Goal: Transaction & Acquisition: Purchase product/service

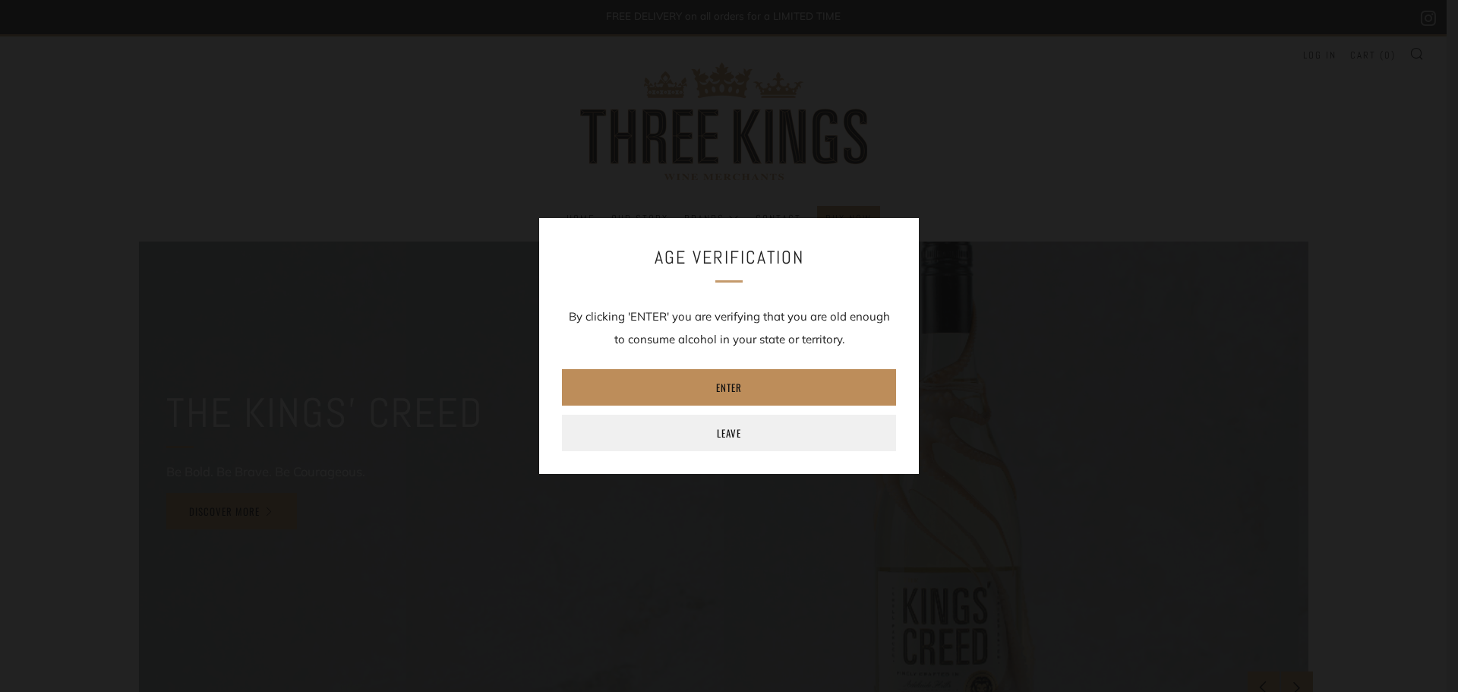
click at [821, 380] on link "Enter" at bounding box center [729, 387] width 334 height 36
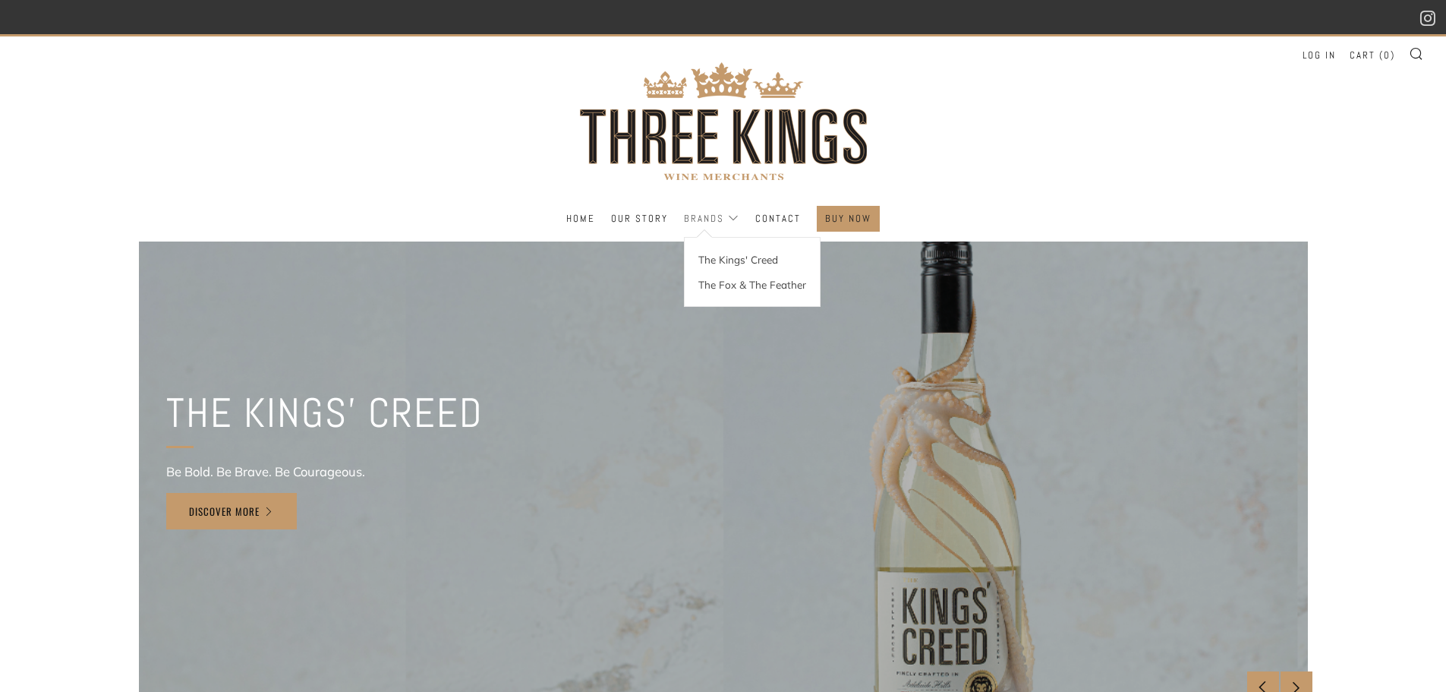
click at [735, 216] on link "Brands" at bounding box center [711, 218] width 55 height 24
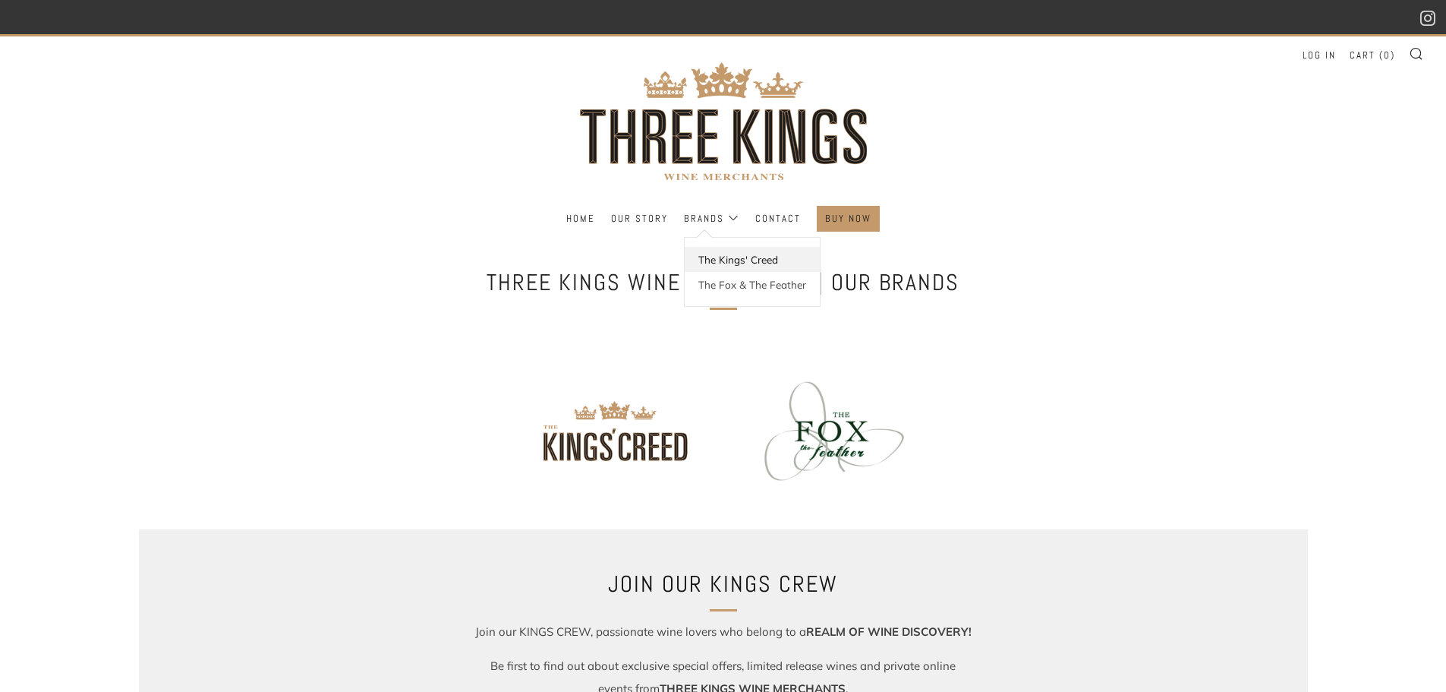
click at [729, 259] on link "The Kings' Creed" at bounding box center [752, 259] width 135 height 25
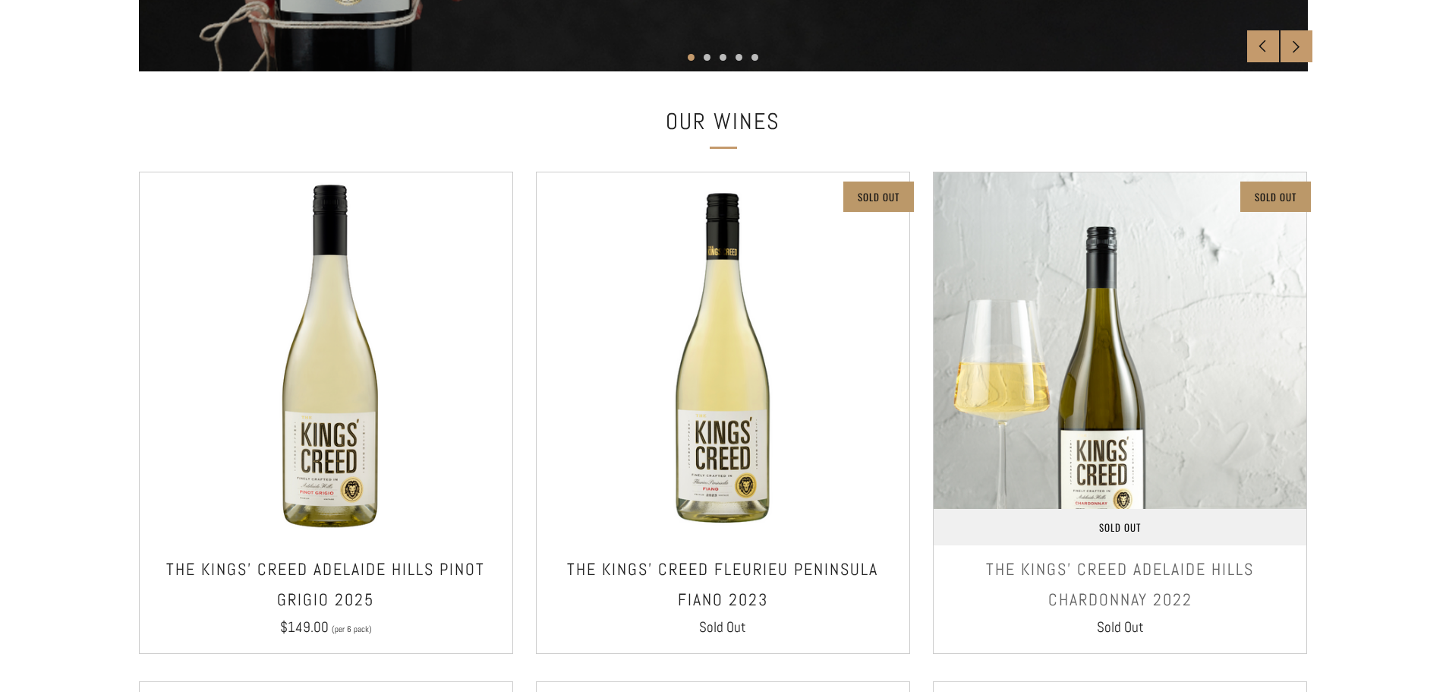
scroll to position [759, 0]
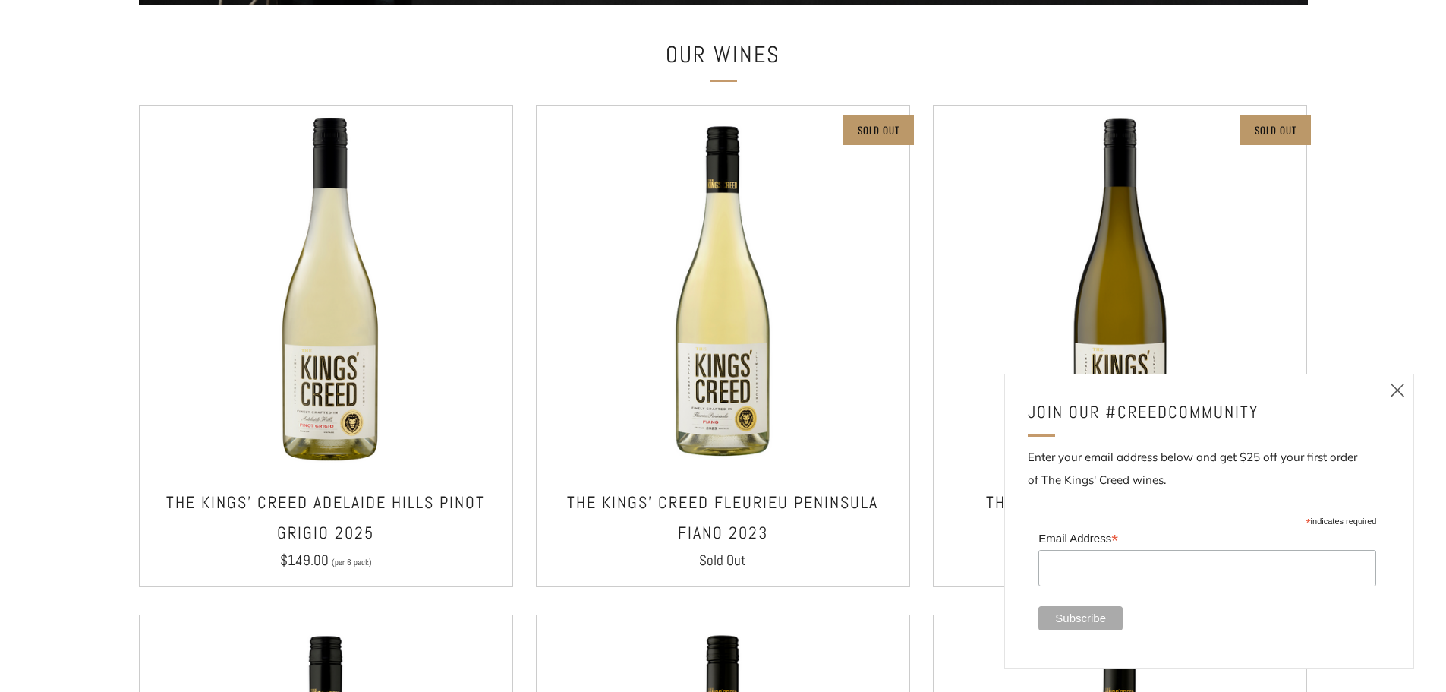
click at [1395, 395] on icon at bounding box center [1398, 389] width 18 height 19
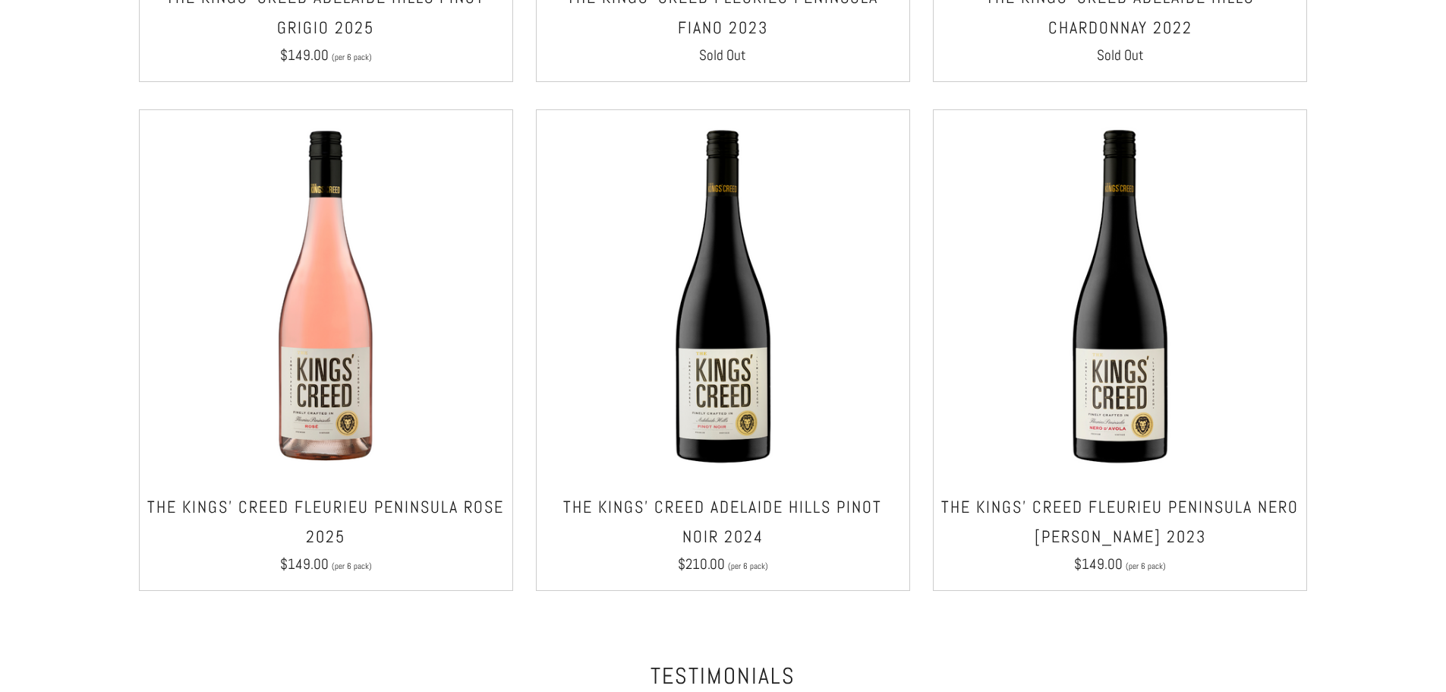
scroll to position [1291, 0]
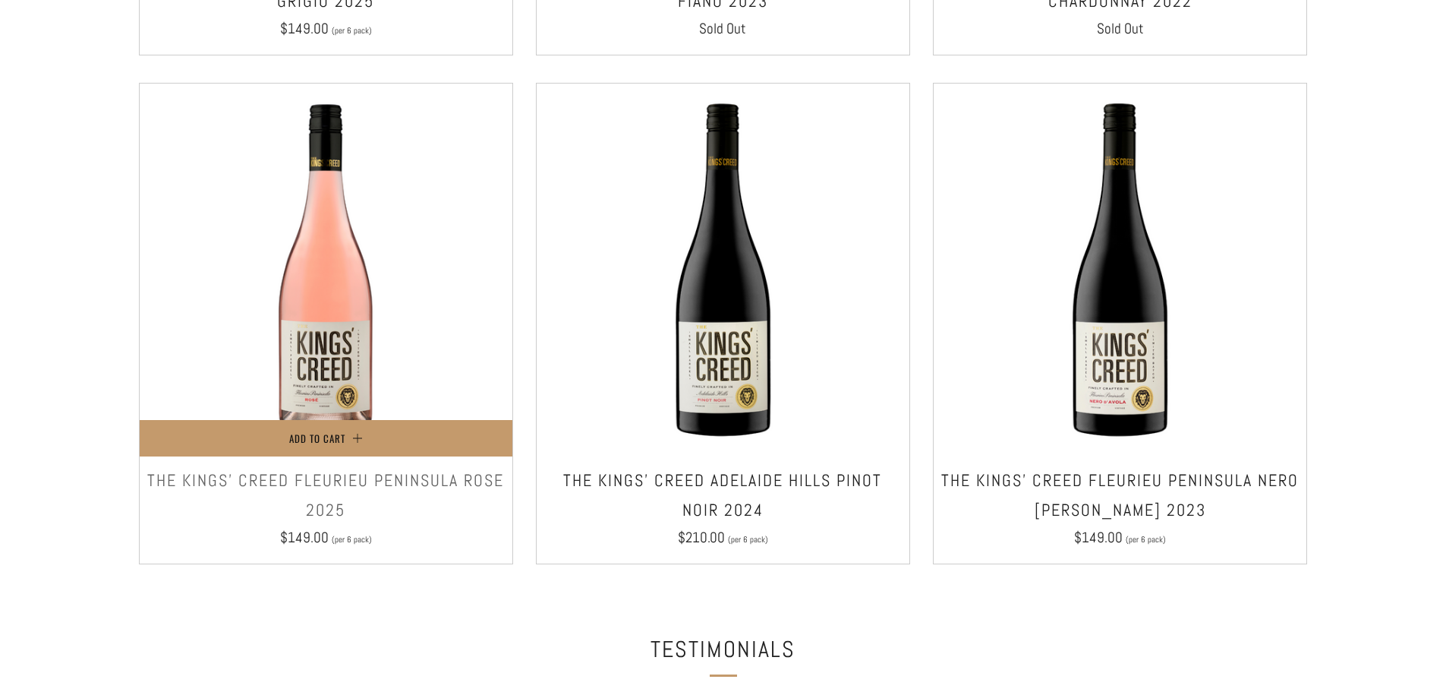
click at [449, 522] on h3 "The Kings' Creed Fleurieu Peninsula Rose 2025" at bounding box center [326, 495] width 358 height 60
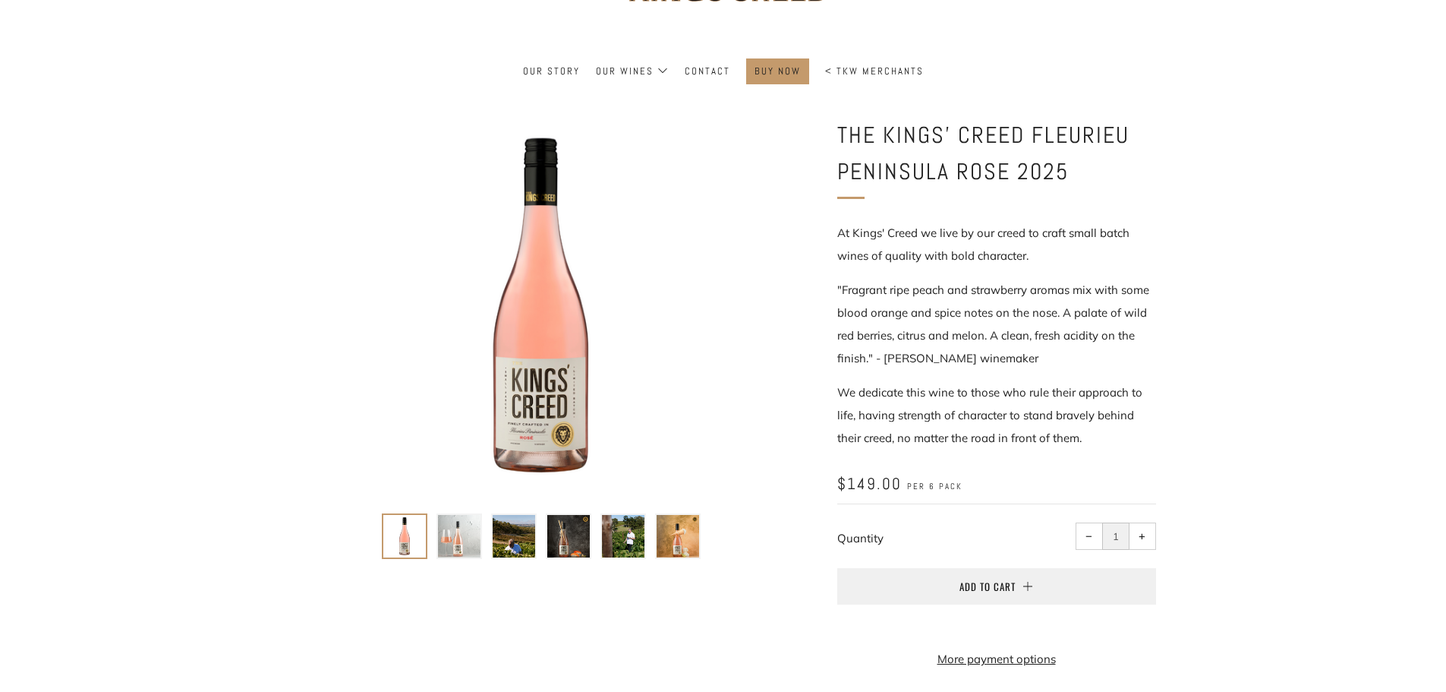
scroll to position [152, 0]
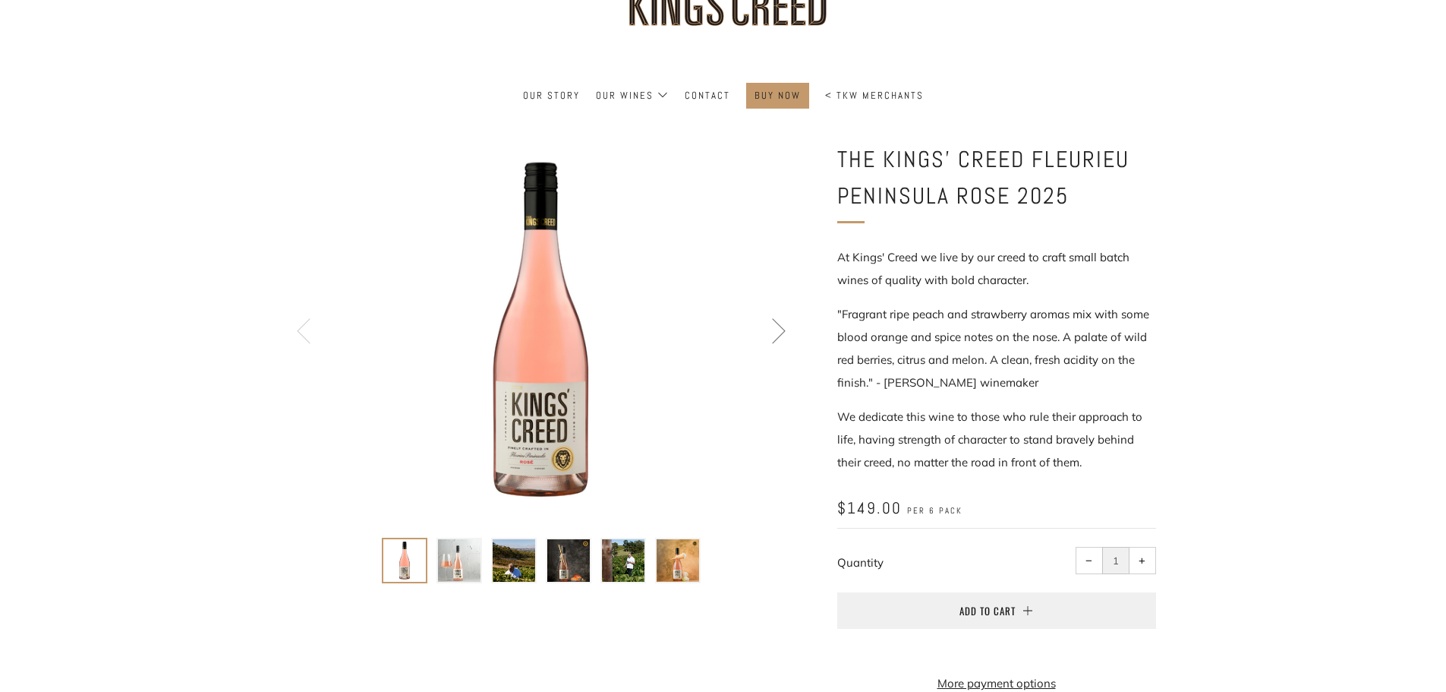
click at [628, 569] on img at bounding box center [623, 560] width 43 height 43
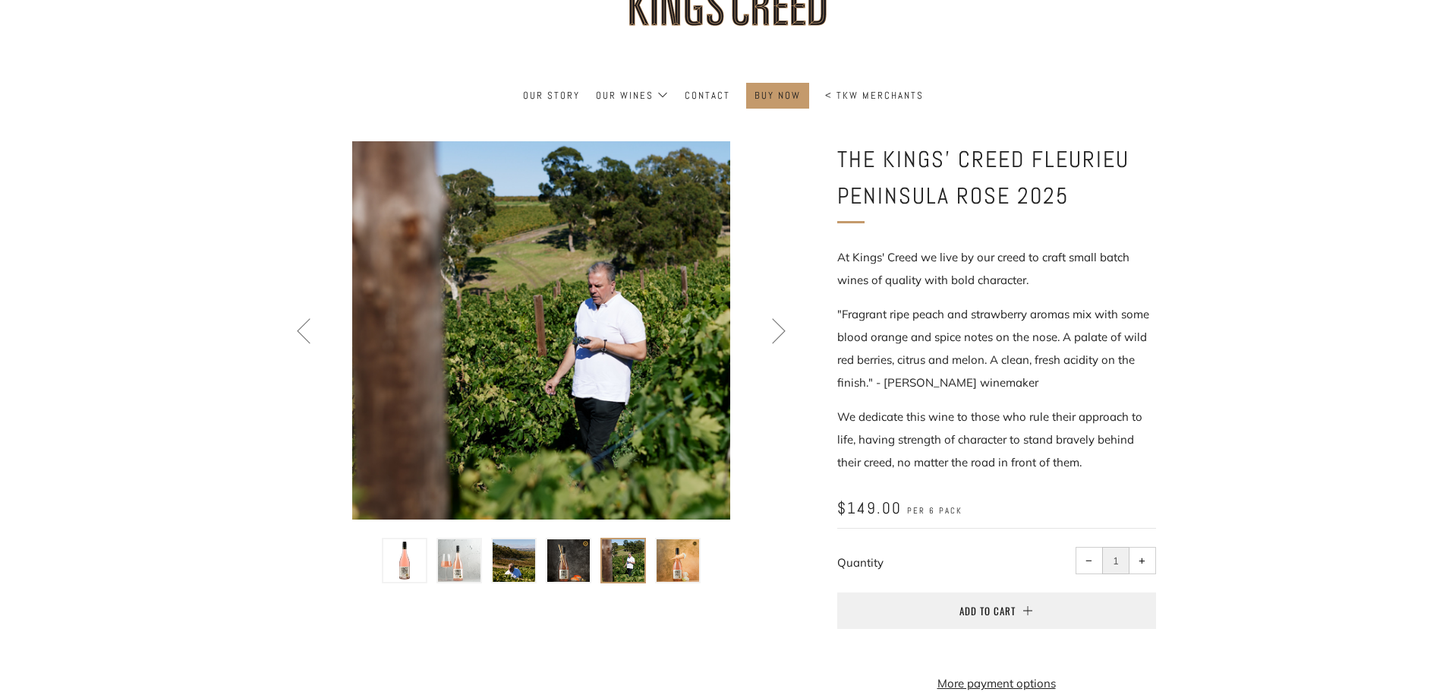
click at [578, 565] on img at bounding box center [568, 560] width 43 height 43
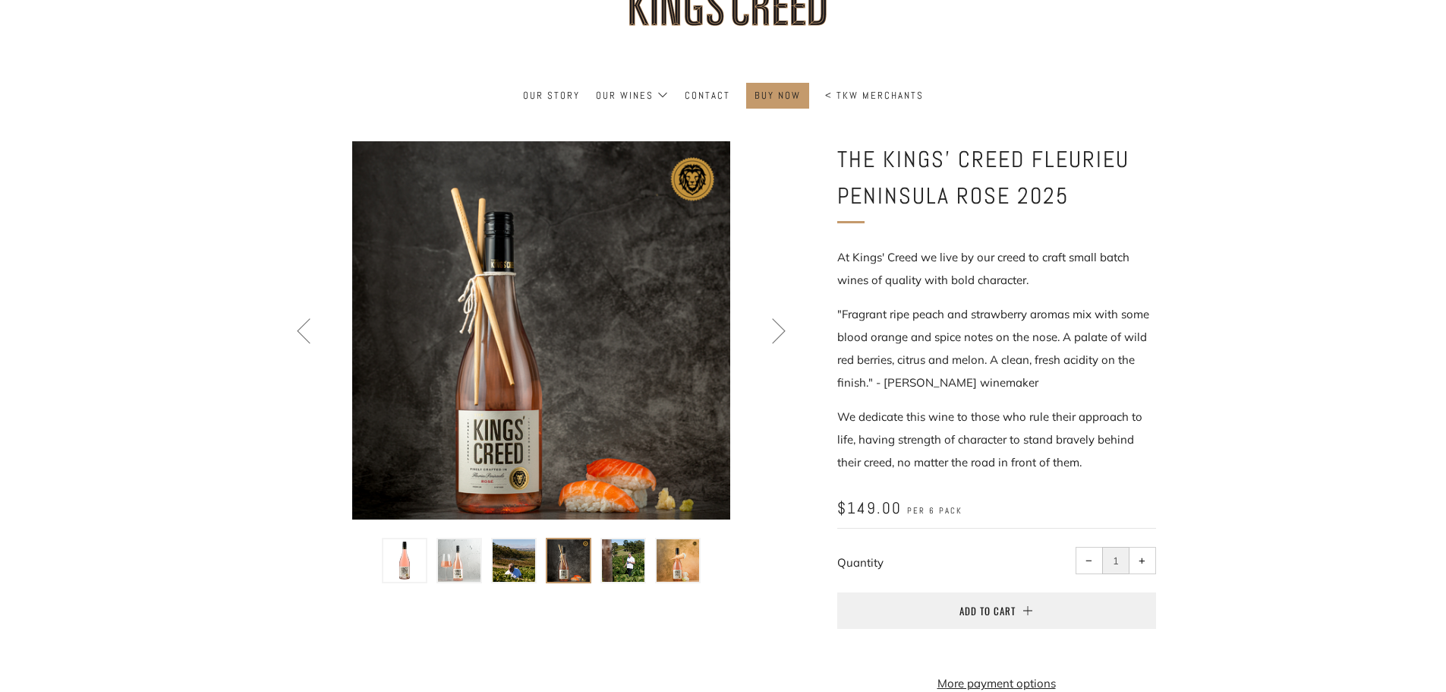
click at [526, 554] on img at bounding box center [514, 560] width 43 height 43
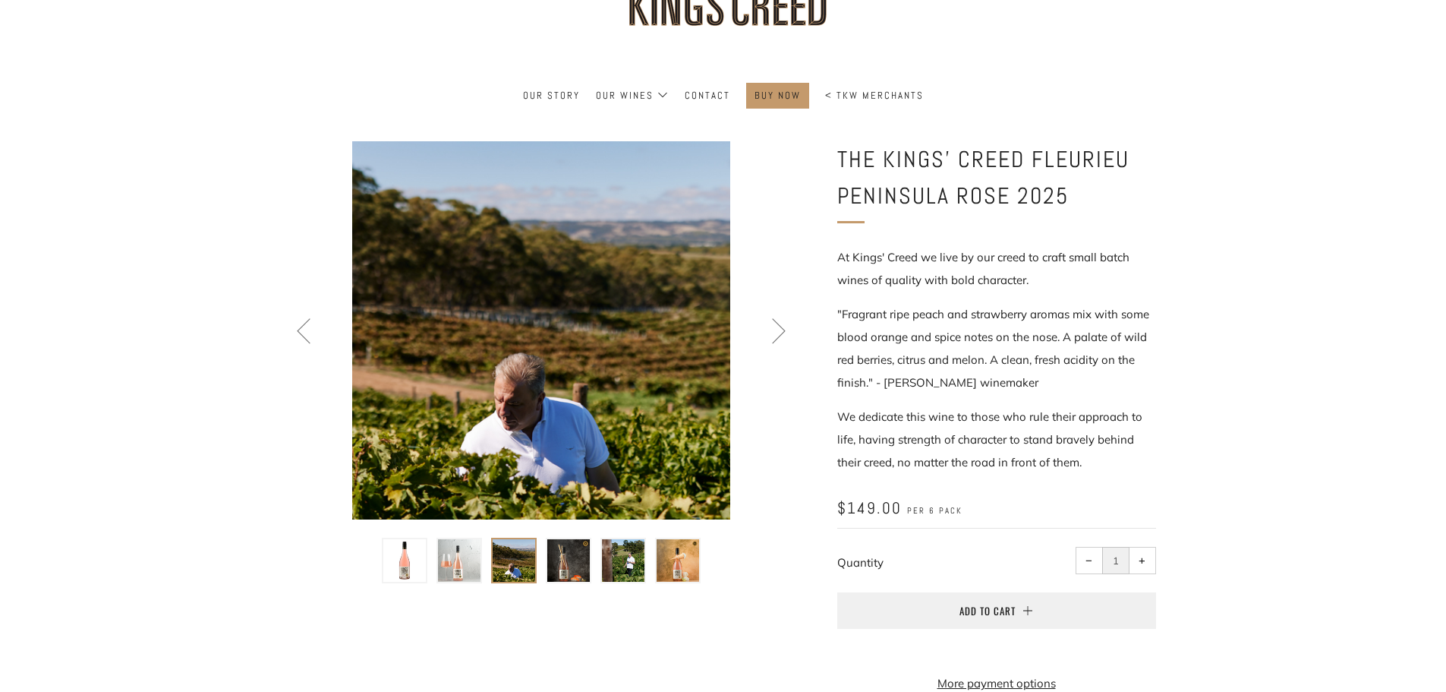
click at [467, 562] on img at bounding box center [459, 560] width 43 height 43
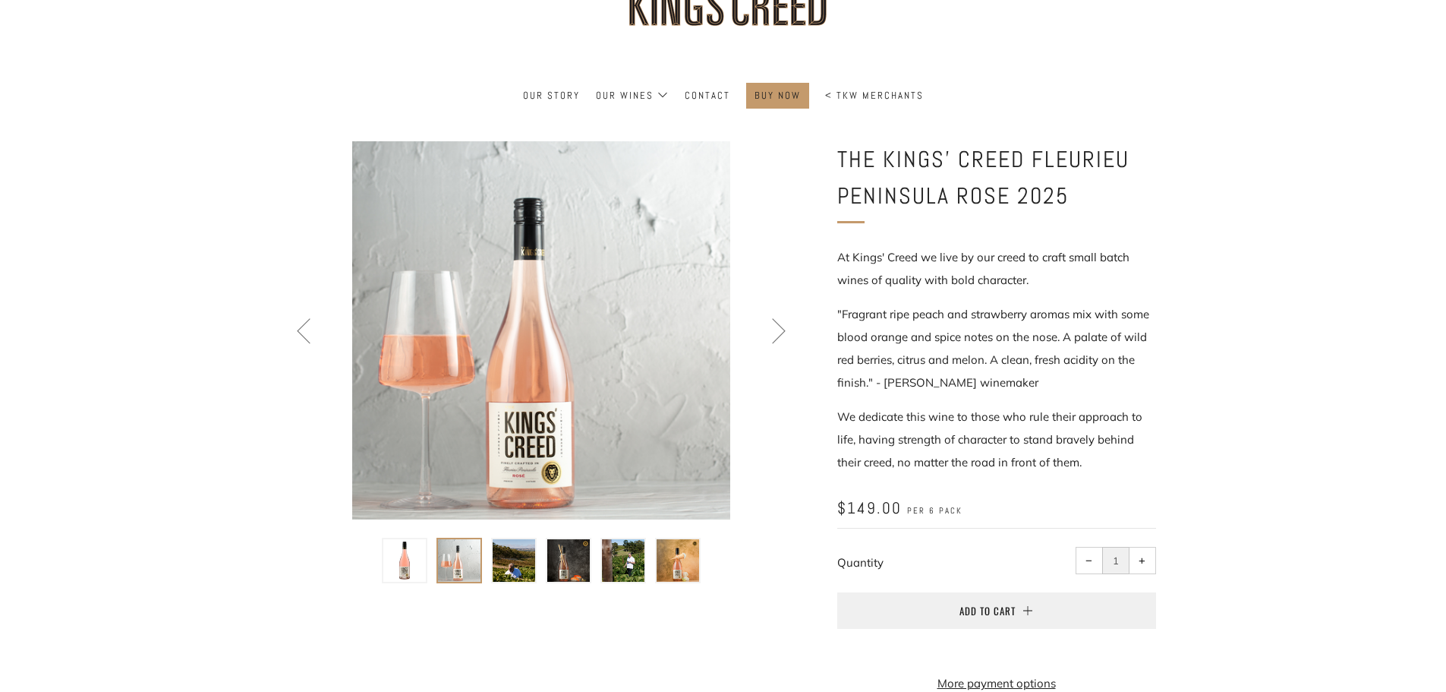
click at [400, 563] on img at bounding box center [404, 560] width 43 height 43
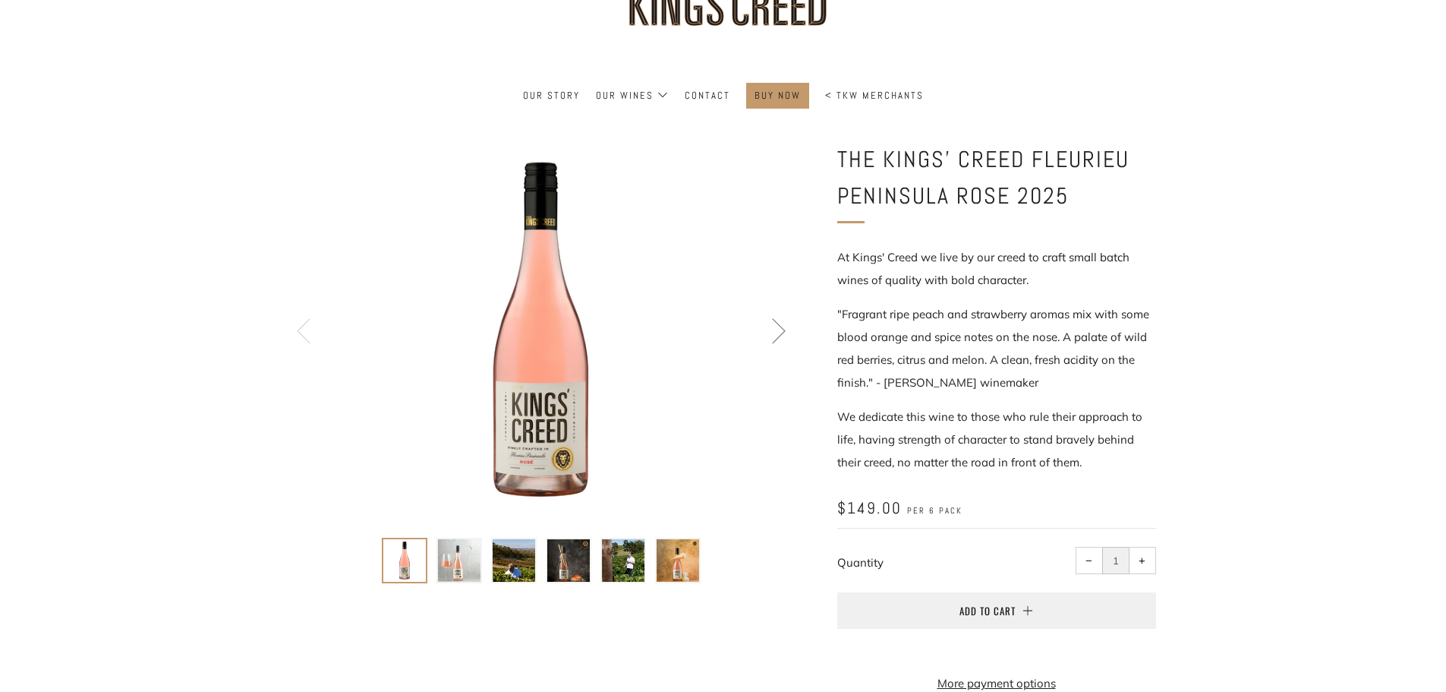
click at [668, 551] on img at bounding box center [678, 560] width 43 height 43
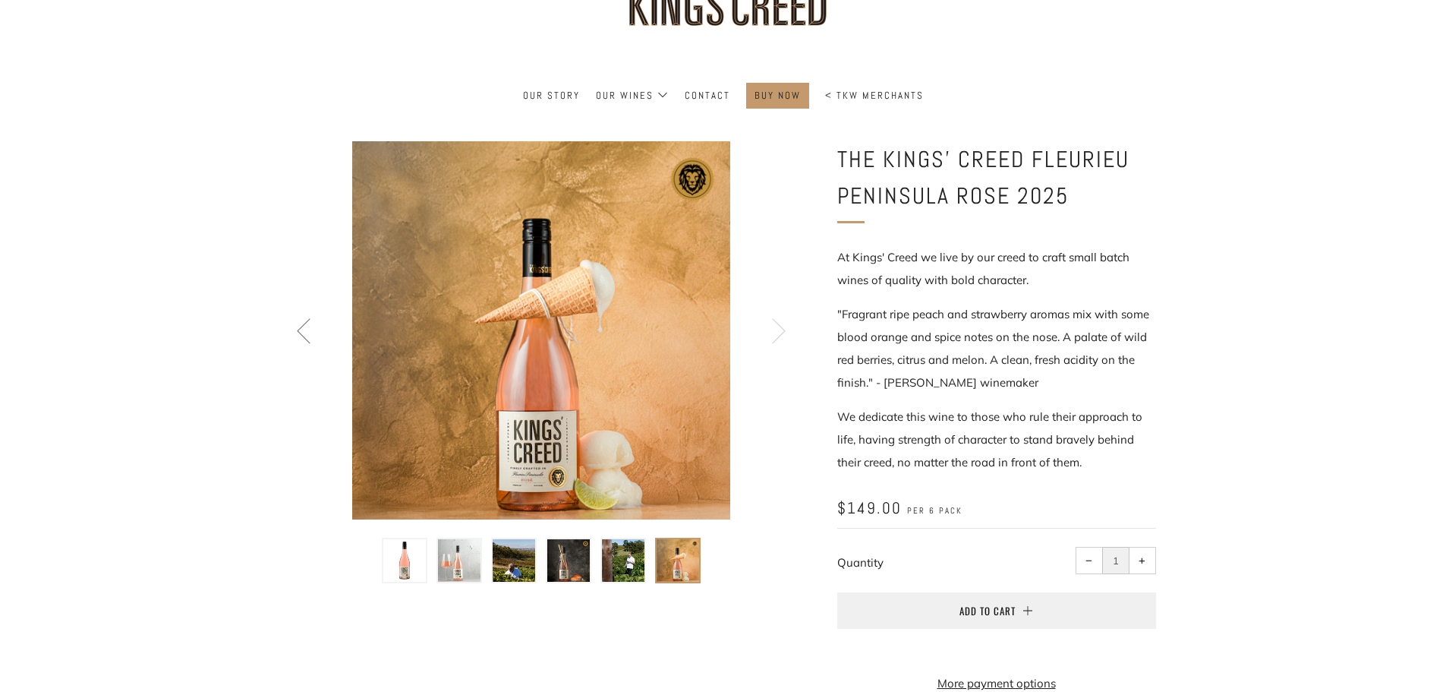
click at [629, 563] on img at bounding box center [623, 560] width 43 height 43
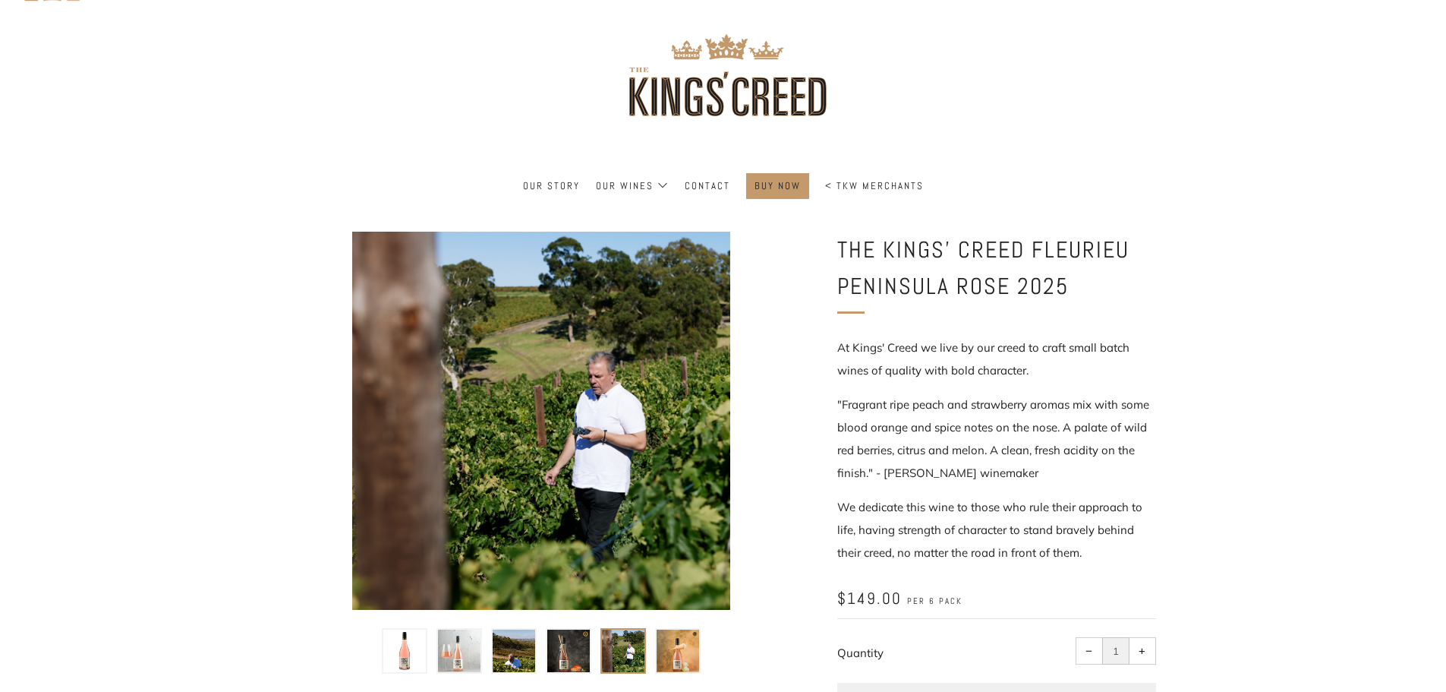
scroll to position [0, 0]
